Goal: Task Accomplishment & Management: Manage account settings

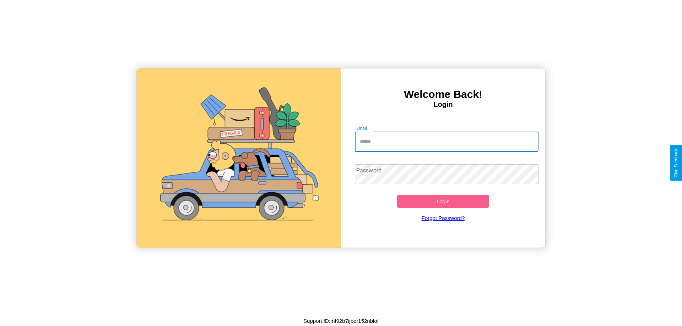
click at [446, 142] on input "Email" at bounding box center [447, 142] width 184 height 20
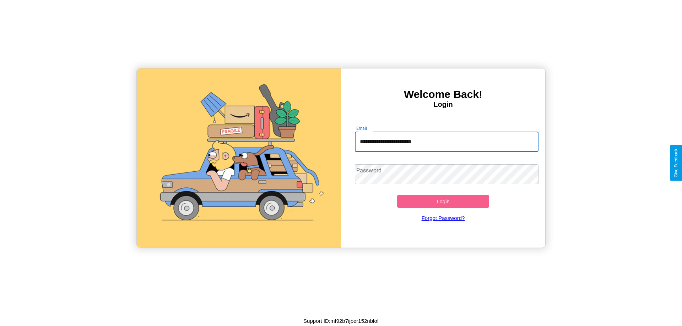
type input "**********"
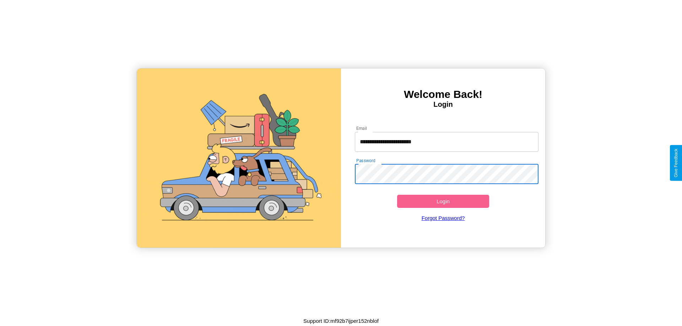
click at [443, 201] on button "Login" at bounding box center [443, 201] width 92 height 13
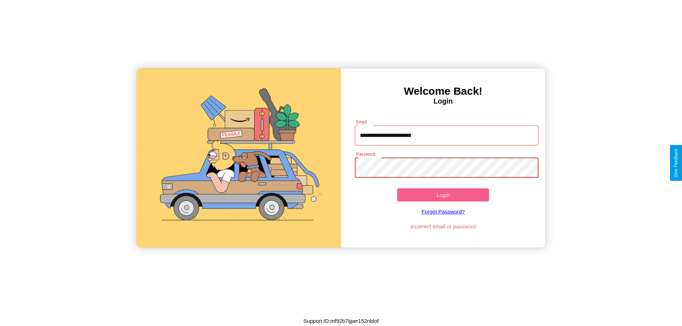
click at [443, 195] on button "Login" at bounding box center [443, 195] width 92 height 13
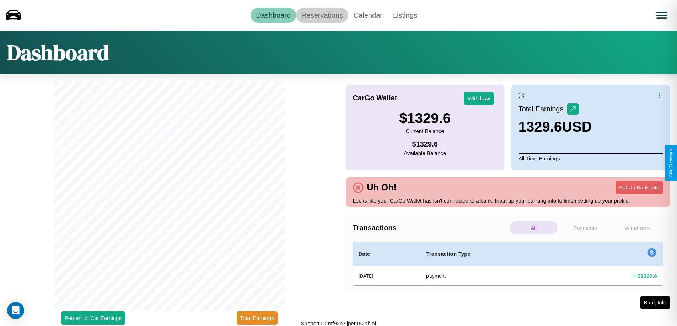
click at [322, 15] on link "Reservations" at bounding box center [322, 15] width 52 height 15
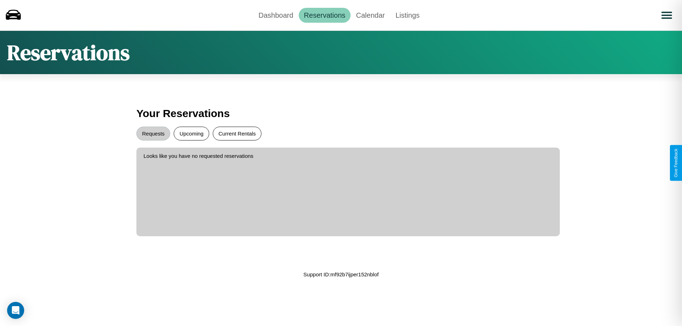
click at [237, 134] on button "Current Rentals" at bounding box center [237, 134] width 49 height 14
click at [153, 134] on button "Requests" at bounding box center [153, 134] width 34 height 14
click at [370, 15] on link "Calendar" at bounding box center [370, 15] width 39 height 15
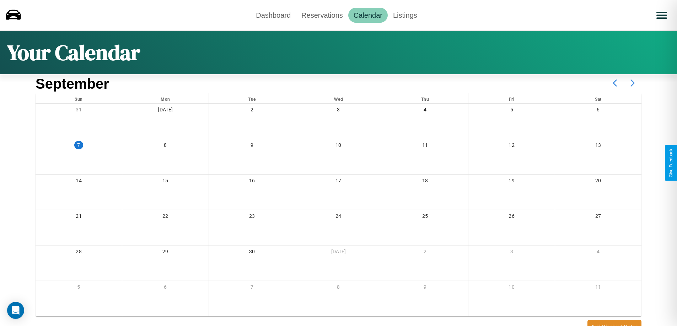
click at [632, 83] on icon at bounding box center [632, 83] width 18 height 18
click at [273, 15] on link "Dashboard" at bounding box center [272, 15] width 45 height 15
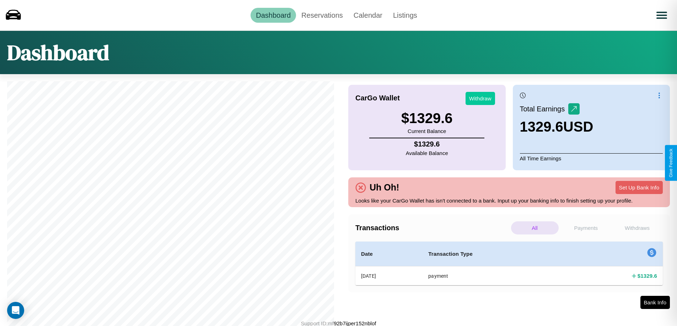
click at [480, 98] on button "Withdraw" at bounding box center [479, 98] width 29 height 13
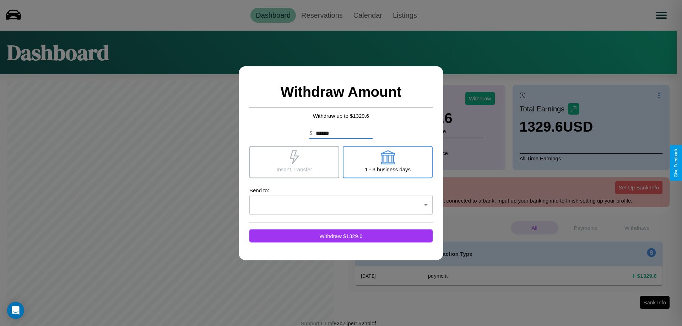
click at [387, 162] on icon at bounding box center [387, 157] width 14 height 14
type input "*"
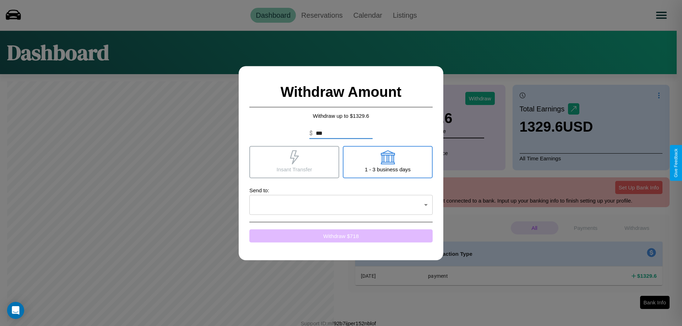
type input "***"
click at [341, 236] on button "Withdraw $ 718" at bounding box center [340, 235] width 183 height 13
